Goal: Task Accomplishment & Management: Manage account settings

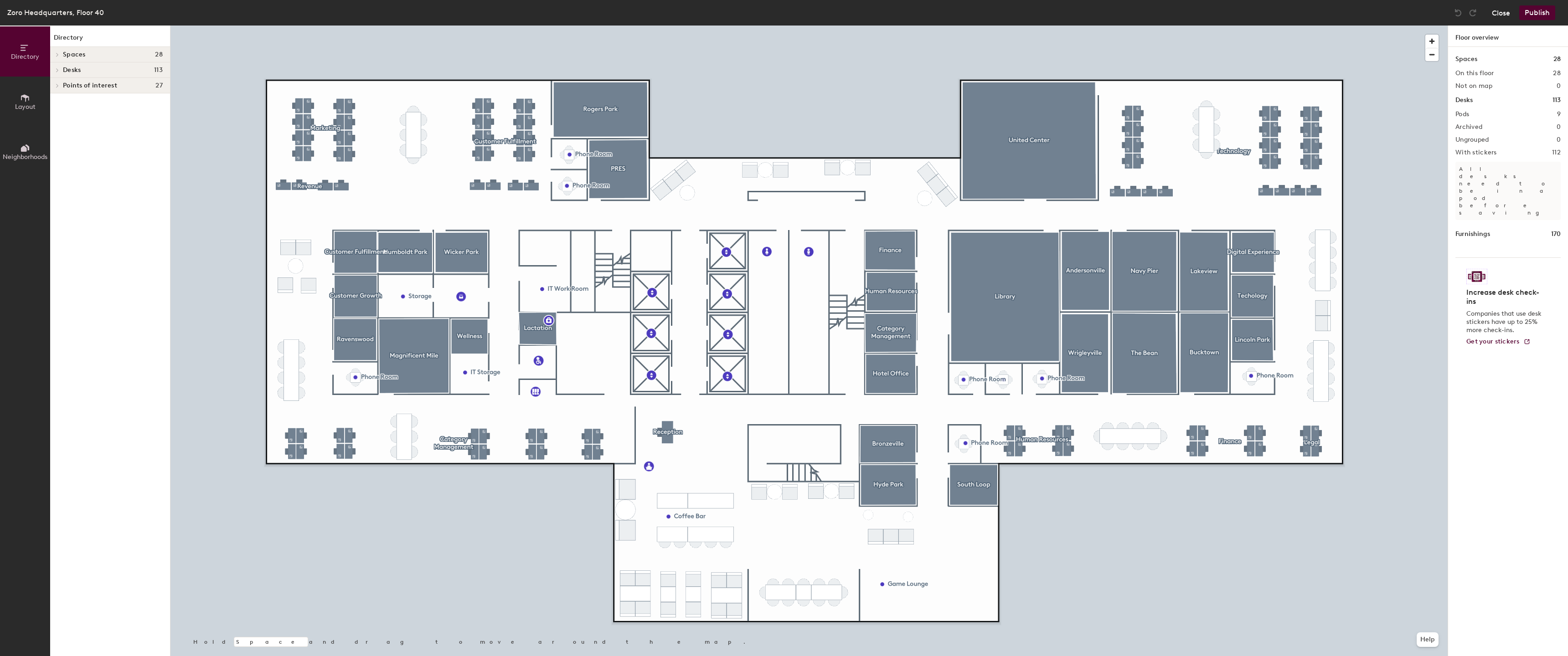
click at [1504, 11] on button "Close" at bounding box center [1501, 12] width 18 height 14
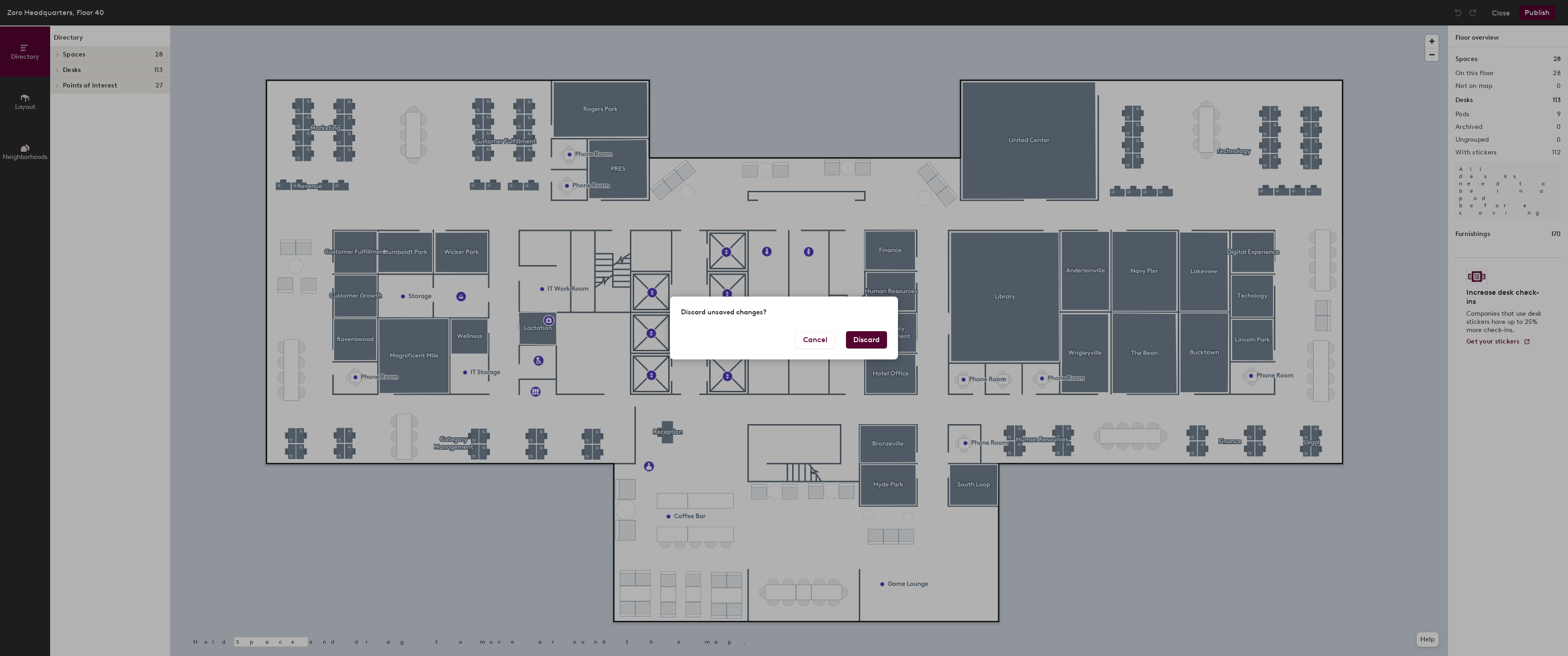
click at [872, 345] on button "Discard" at bounding box center [866, 339] width 41 height 17
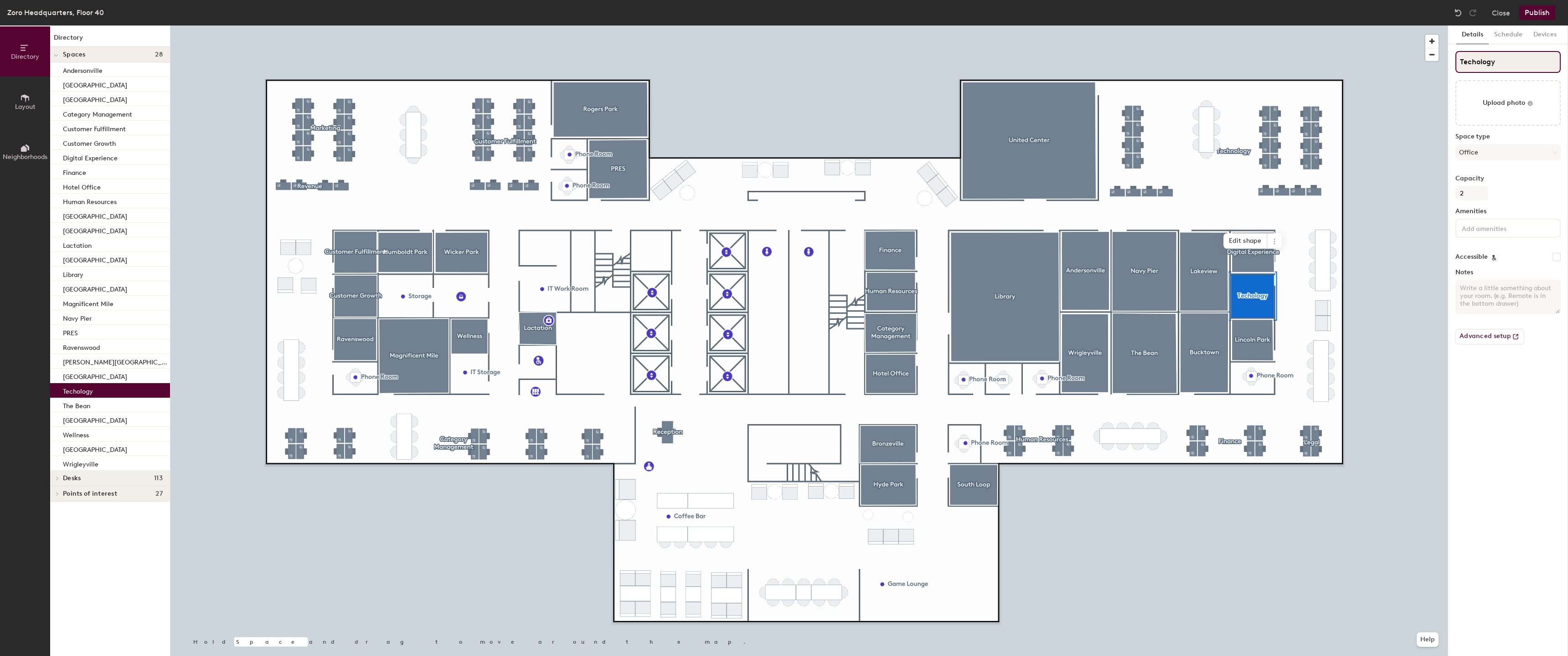
click at [1389, 62] on div "Directory Layout Neighborhoods Directory Spaces 28 Andersonville Bronzeville Bu…" at bounding box center [784, 341] width 1568 height 630
type input "Technology"
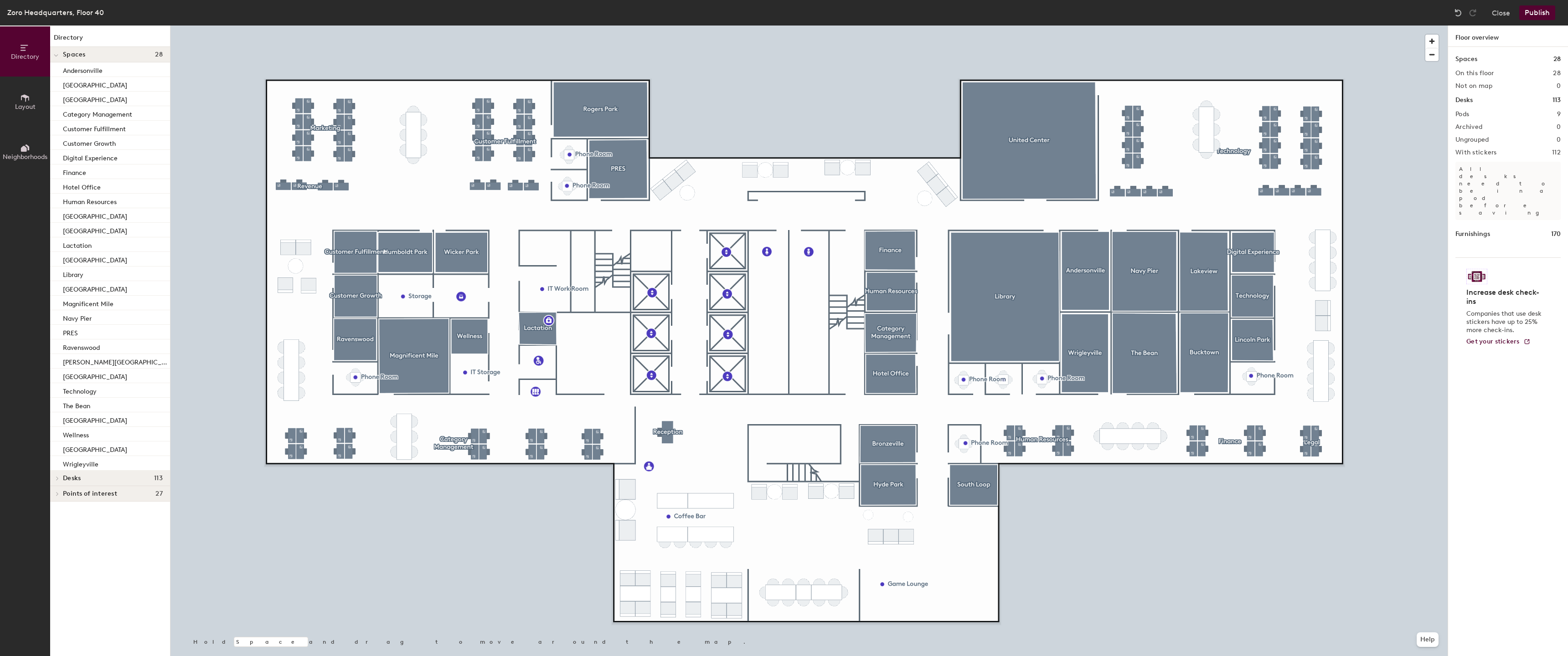
click at [1534, 9] on button "Publish" at bounding box center [1537, 12] width 36 height 14
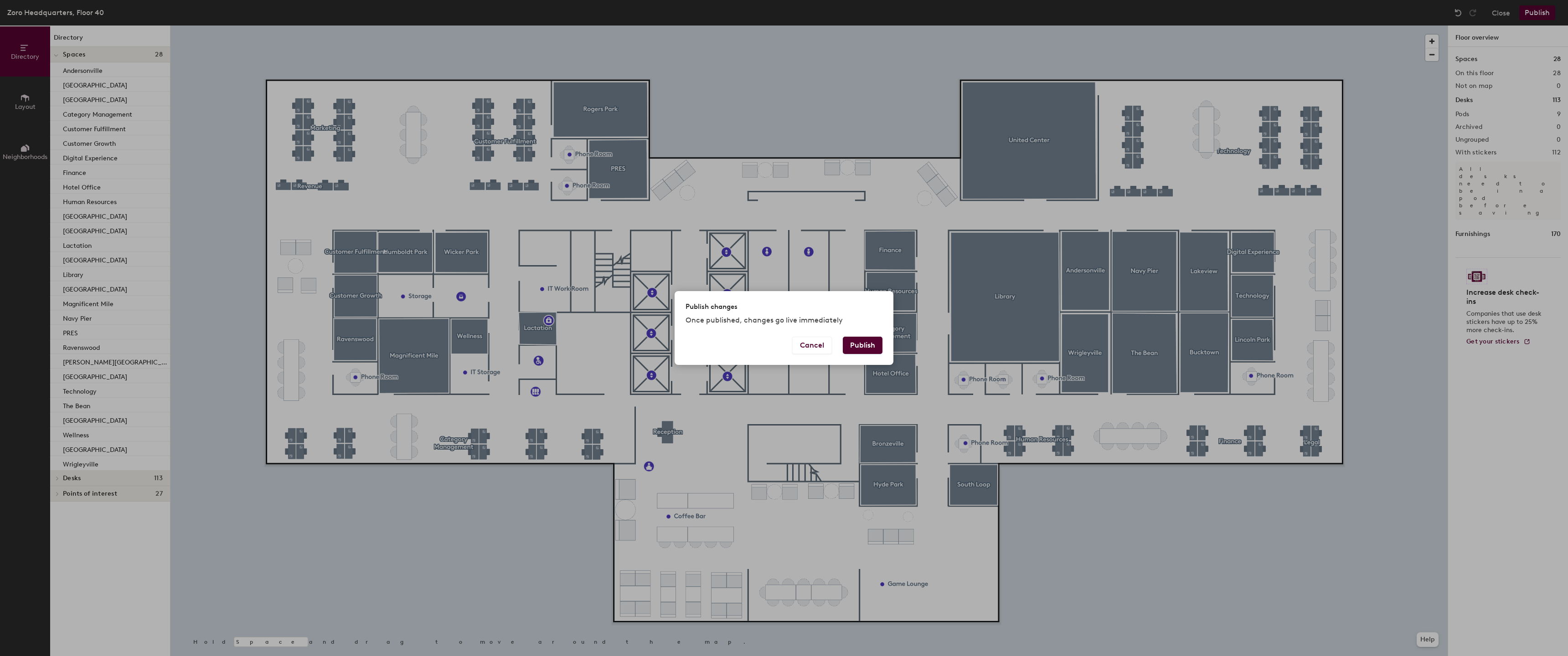
click at [864, 342] on button "Publish" at bounding box center [862, 345] width 39 height 17
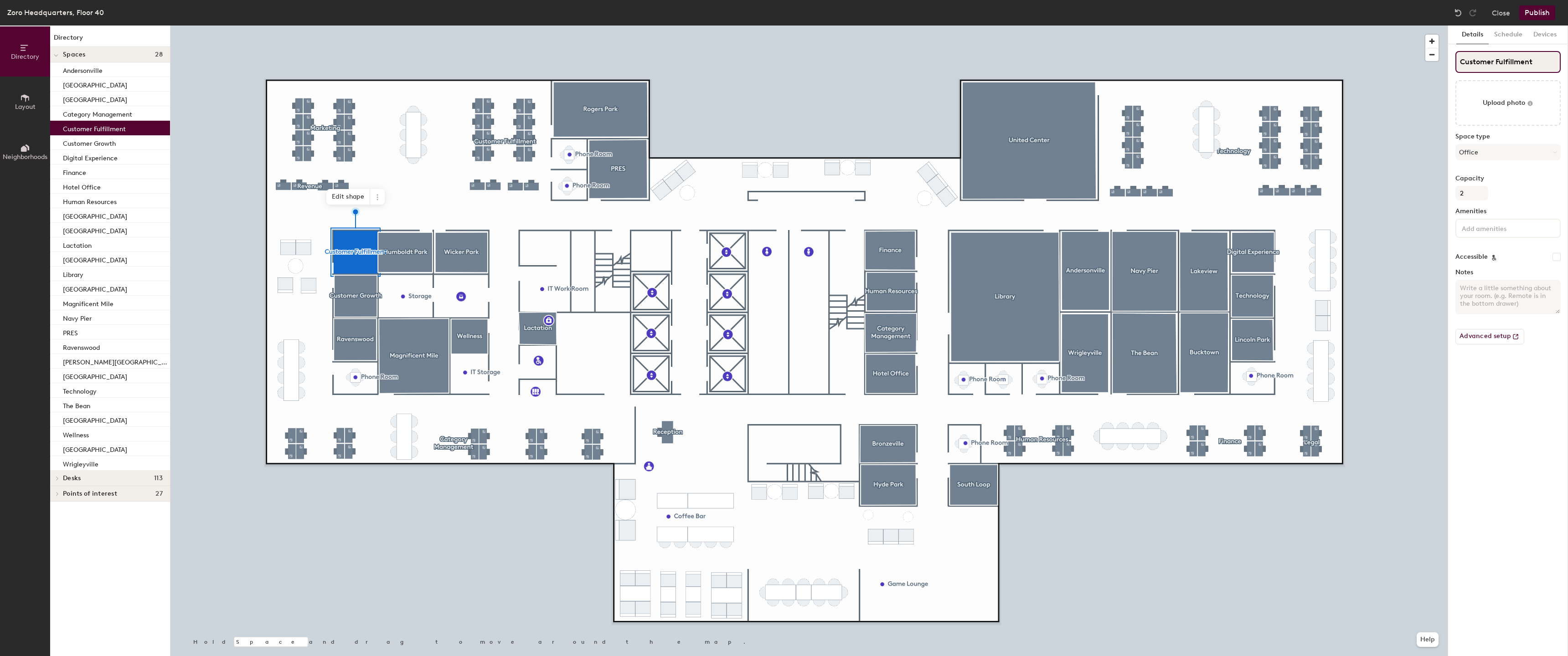
click at [1510, 63] on input "Customer Fulfillment" at bounding box center [1508, 62] width 106 height 22
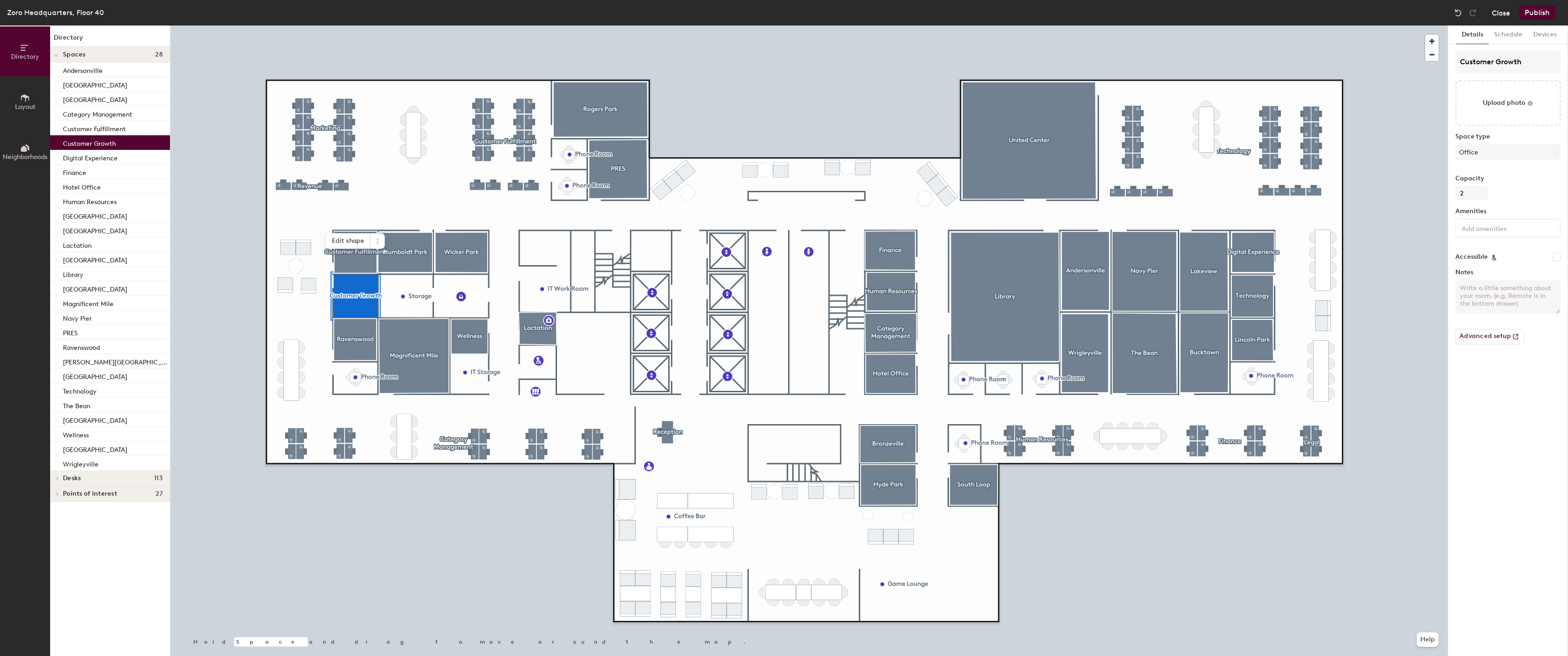
click at [1498, 16] on button "Close" at bounding box center [1501, 12] width 18 height 14
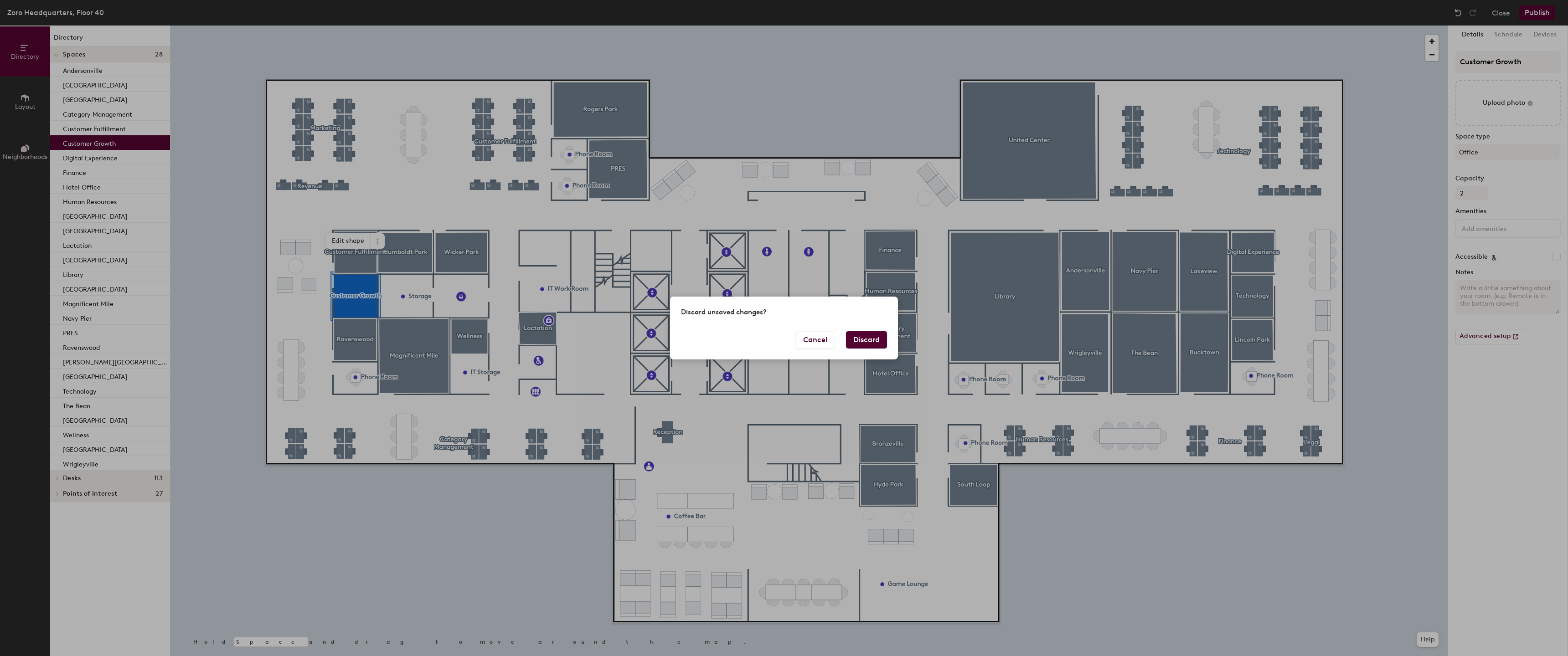
click at [887, 341] on div "Cancel Discard" at bounding box center [784, 345] width 228 height 28
click at [869, 342] on button "Discard" at bounding box center [866, 339] width 41 height 17
